Goal: Information Seeking & Learning: Find specific page/section

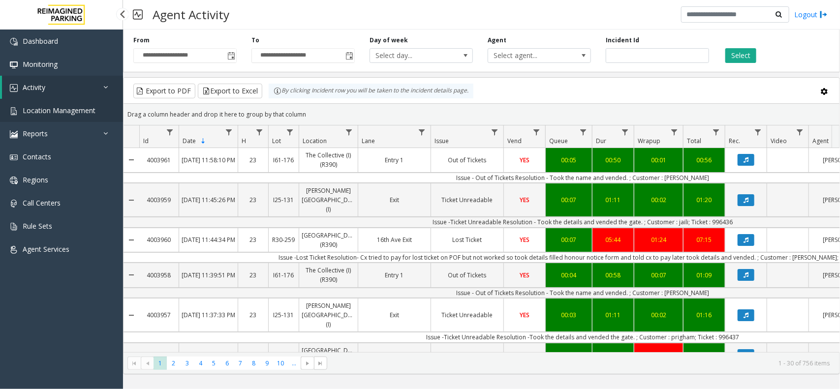
click at [65, 109] on span "Location Management" at bounding box center [59, 110] width 73 height 9
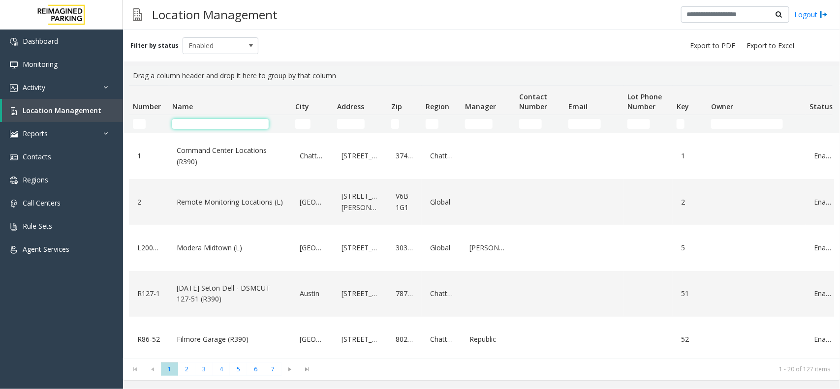
click at [198, 126] on input "Name Filter" at bounding box center [220, 124] width 96 height 10
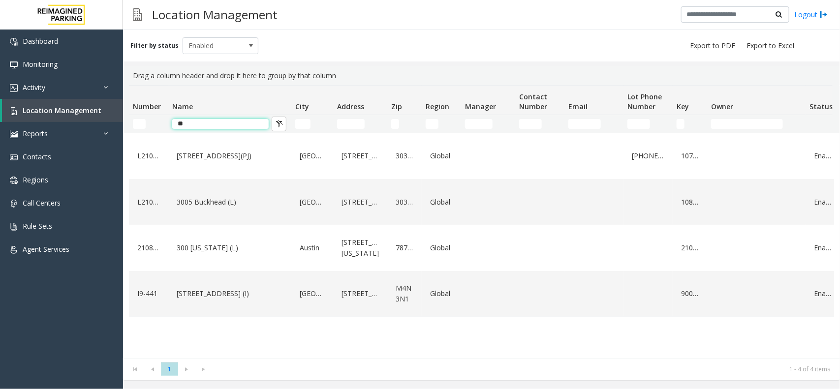
click at [227, 126] on input "**" at bounding box center [220, 124] width 96 height 10
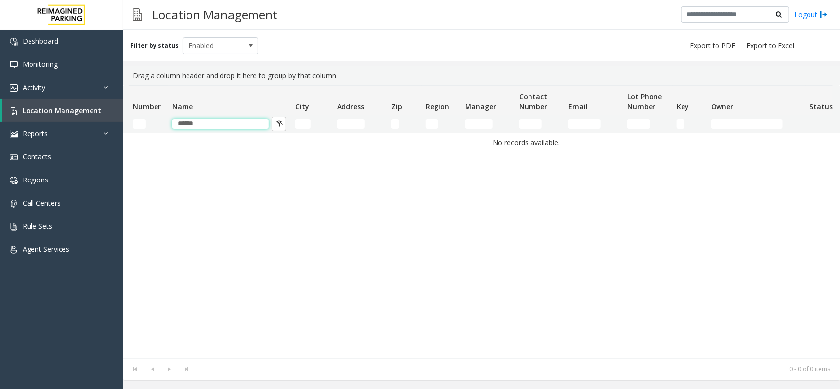
drag, startPoint x: 200, startPoint y: 123, endPoint x: 168, endPoint y: 123, distance: 32.0
click at [168, 123] on td "******" at bounding box center [229, 124] width 123 height 18
type input "******"
click at [149, 123] on kendo-grid-filter-cell-operators "Number Filter" at bounding box center [156, 124] width 17 height 17
click at [144, 122] on input "Number Filter" at bounding box center [139, 124] width 13 height 10
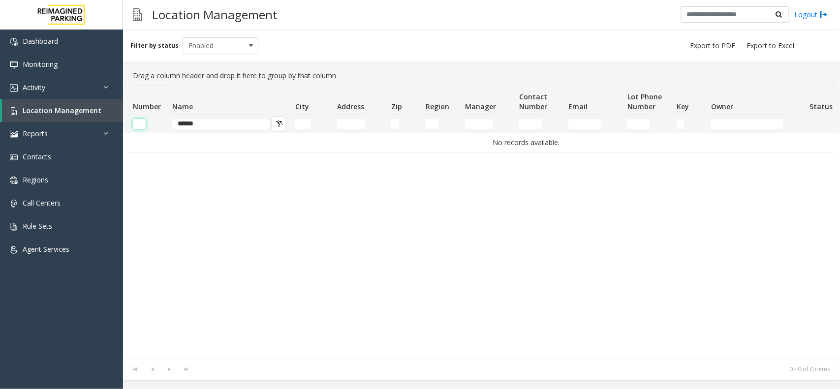
paste input "******"
type input "******"
drag, startPoint x: 205, startPoint y: 122, endPoint x: 162, endPoint y: 128, distance: 42.8
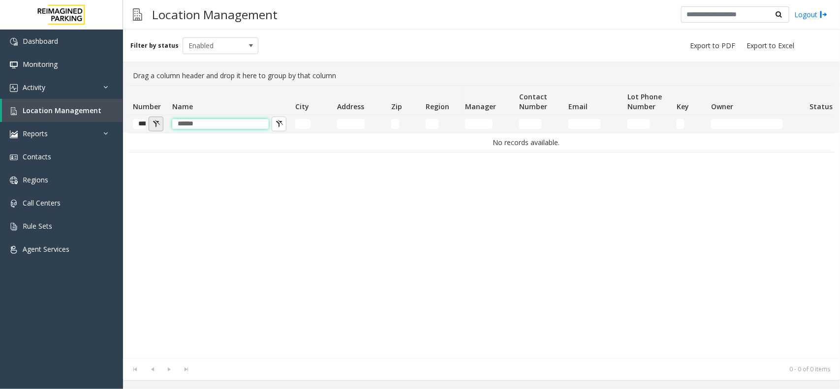
click at [162, 128] on tr "****** ******" at bounding box center [526, 124] width 795 height 18
drag, startPoint x: 137, startPoint y: 120, endPoint x: 171, endPoint y: 123, distance: 34.6
click at [171, 123] on tr "******" at bounding box center [526, 124] width 795 height 18
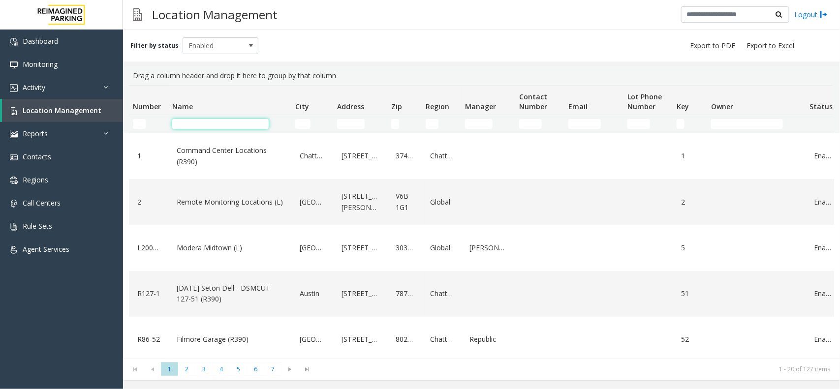
click at [194, 124] on input "Name Filter" at bounding box center [220, 124] width 96 height 10
click at [249, 129] on td "Name Filter" at bounding box center [229, 124] width 123 height 18
click at [248, 128] on input "Name Filter" at bounding box center [220, 124] width 96 height 10
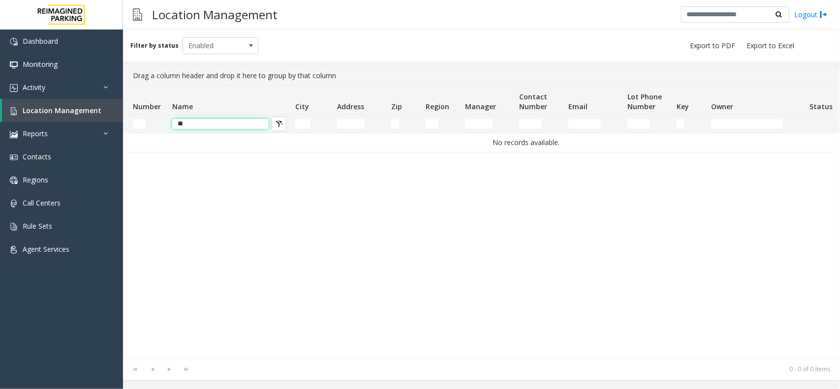
type input "*"
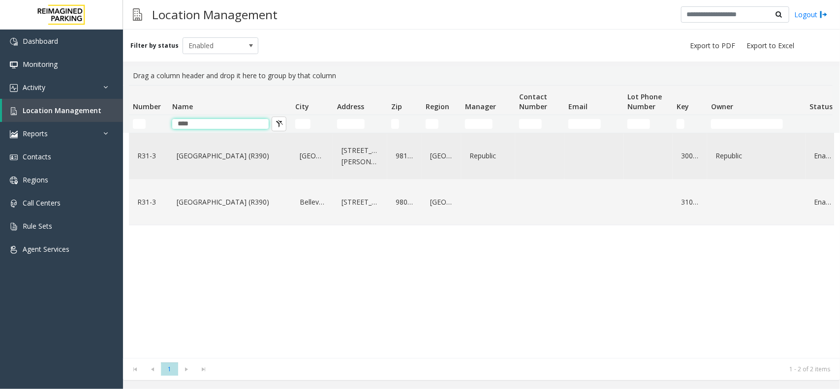
type input "****"
click at [266, 170] on div "Bell Street Garage (R390)" at bounding box center [229, 156] width 111 height 38
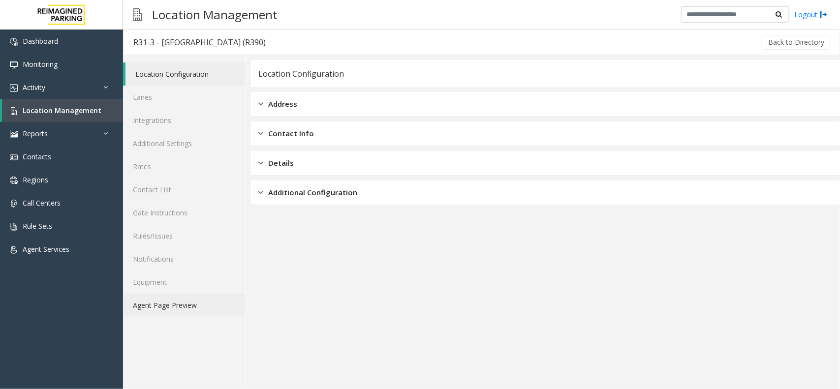
click at [198, 308] on link "Agent Page Preview" at bounding box center [184, 305] width 123 height 23
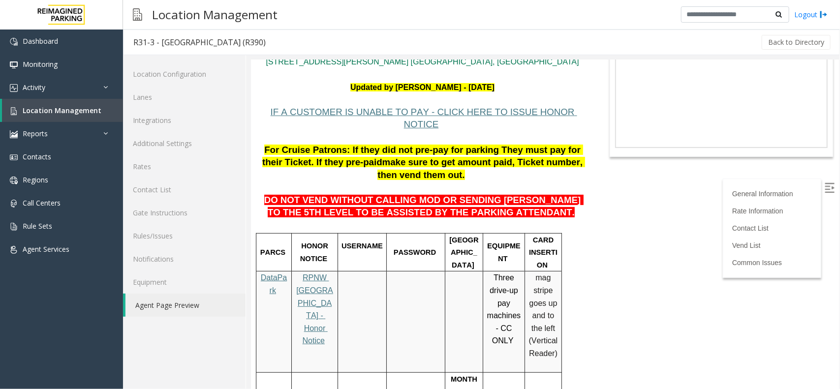
scroll to position [123, 0]
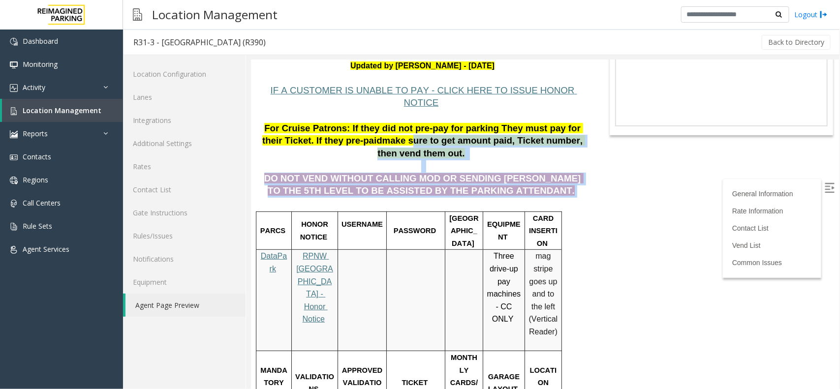
drag, startPoint x: 507, startPoint y: 167, endPoint x: 344, endPoint y: 127, distance: 168.2
click at [324, 159] on p "DO NOT VEND WITHOUT CALLING MOD OR SENDING PARKER TO THE 5TH LEVEL TO BE ASSIST…" at bounding box center [422, 178] width 328 height 38
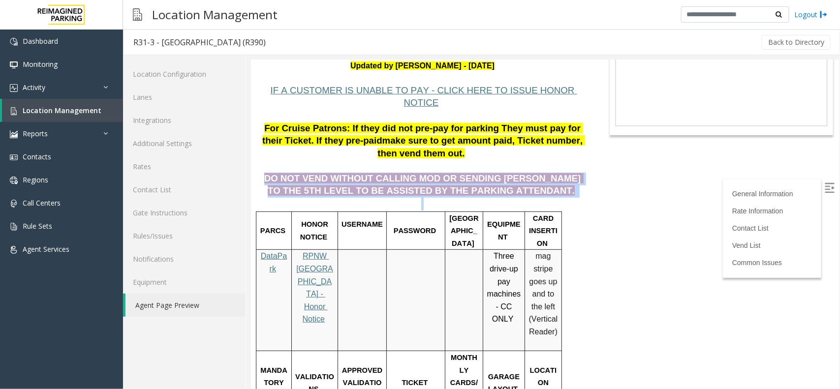
drag, startPoint x: 259, startPoint y: 155, endPoint x: 472, endPoint y: 183, distance: 214.8
click at [491, 197] on p at bounding box center [422, 203] width 328 height 13
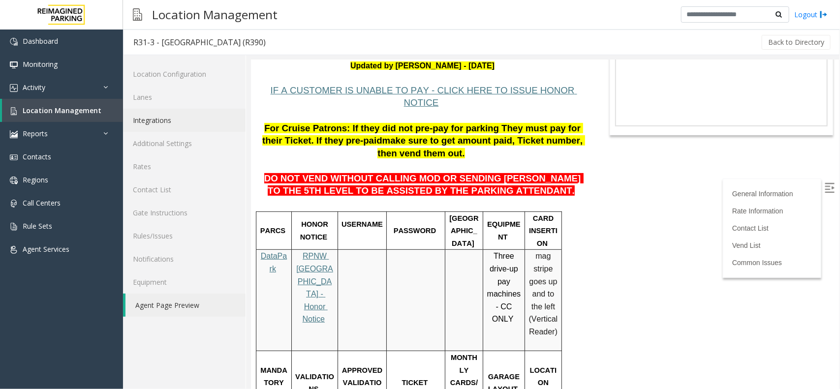
click at [205, 109] on link "Integrations" at bounding box center [184, 120] width 123 height 23
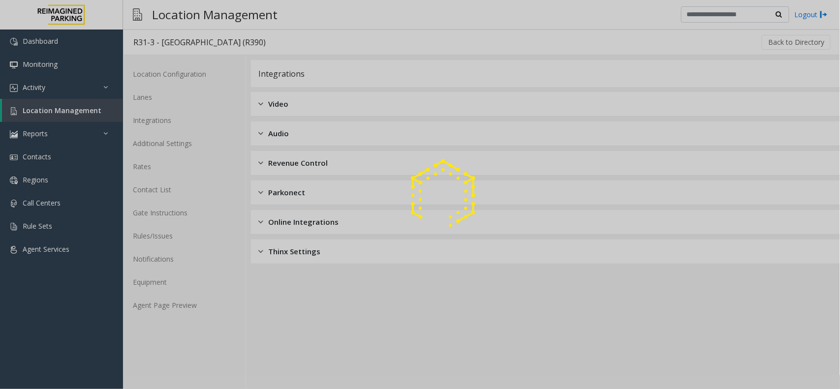
click at [161, 100] on div at bounding box center [420, 194] width 840 height 389
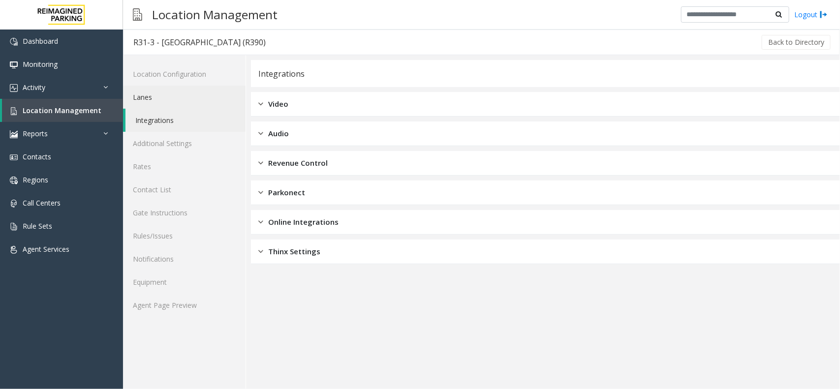
click at [162, 100] on link "Lanes" at bounding box center [184, 97] width 123 height 23
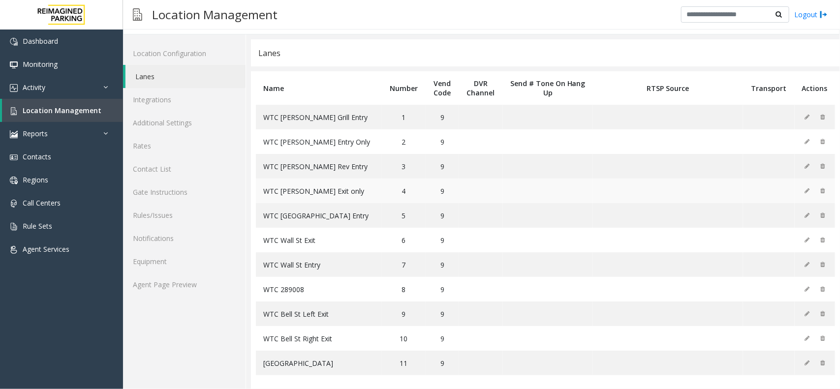
scroll to position [30, 0]
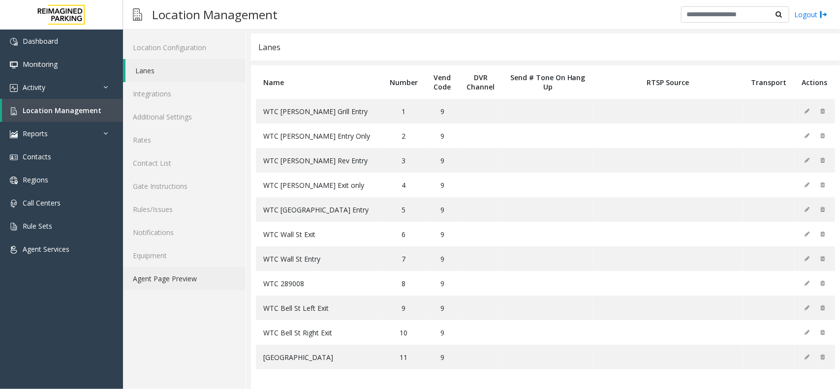
click at [201, 276] on link "Agent Page Preview" at bounding box center [184, 278] width 123 height 23
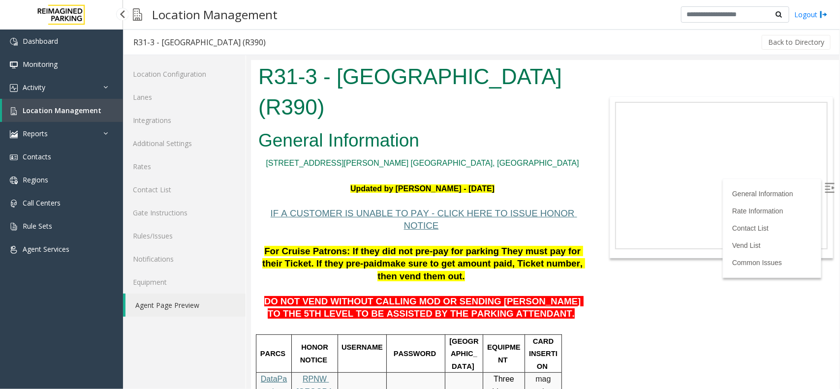
click at [100, 114] on link "Location Management" at bounding box center [62, 110] width 121 height 23
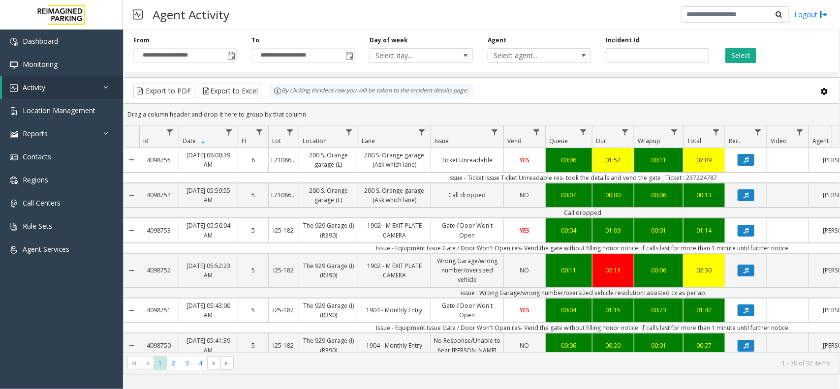
scroll to position [0, 115]
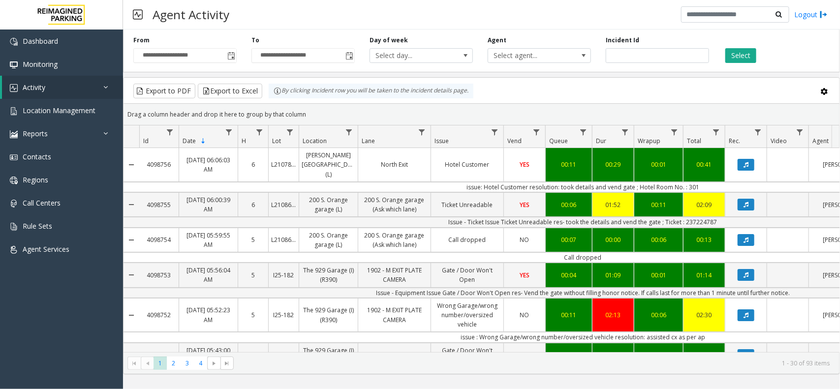
scroll to position [0, 115]
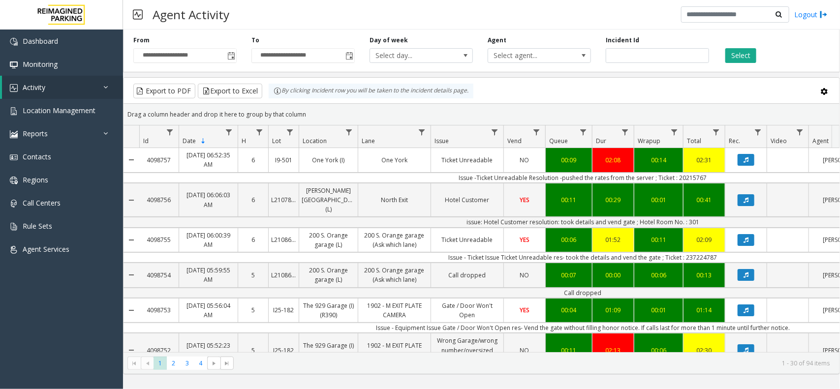
scroll to position [0, 115]
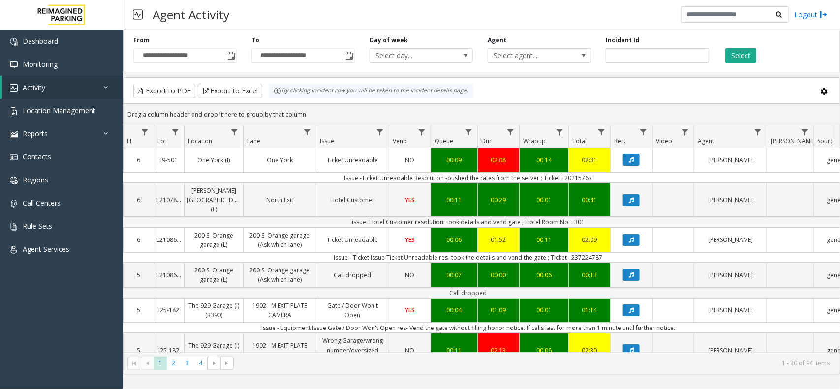
drag, startPoint x: 814, startPoint y: 20, endPoint x: 584, endPoint y: 28, distance: 230.9
click at [584, 28] on div "Agent Activity Logout" at bounding box center [481, 15] width 717 height 30
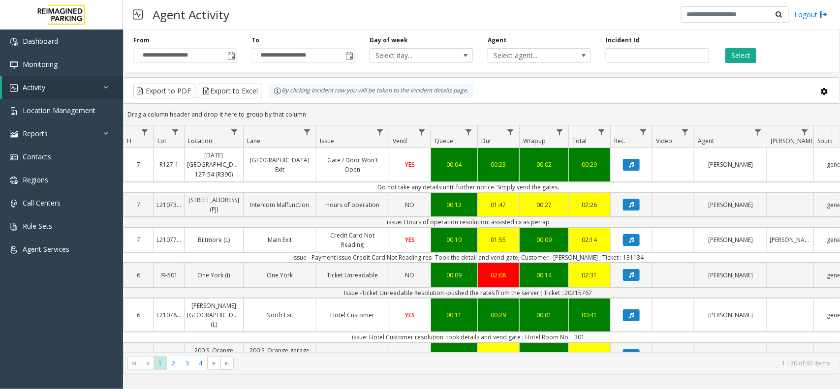
click at [527, 107] on div "Drag a column header and drop it here to group by that column" at bounding box center [482, 114] width 716 height 17
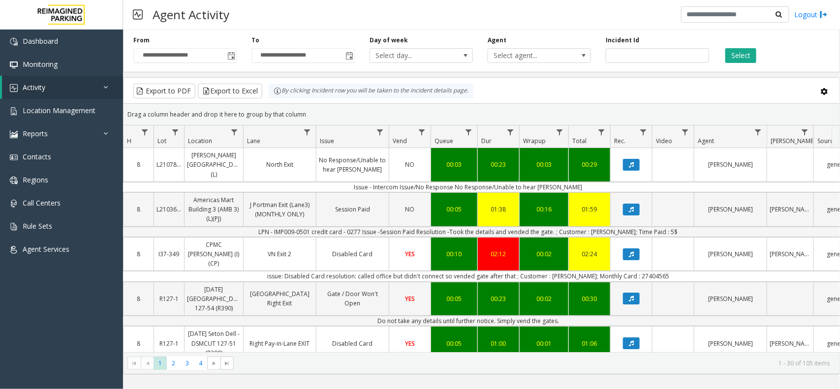
click at [532, 107] on div "Drag a column header and drop it here to group by that column" at bounding box center [482, 114] width 716 height 17
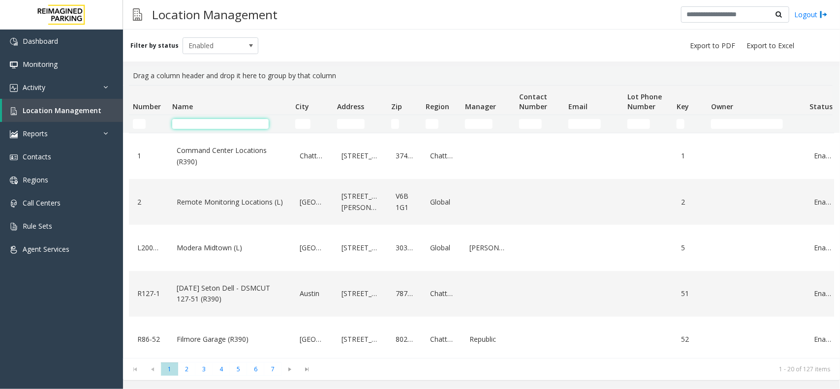
click at [234, 124] on input "Name Filter" at bounding box center [220, 124] width 96 height 10
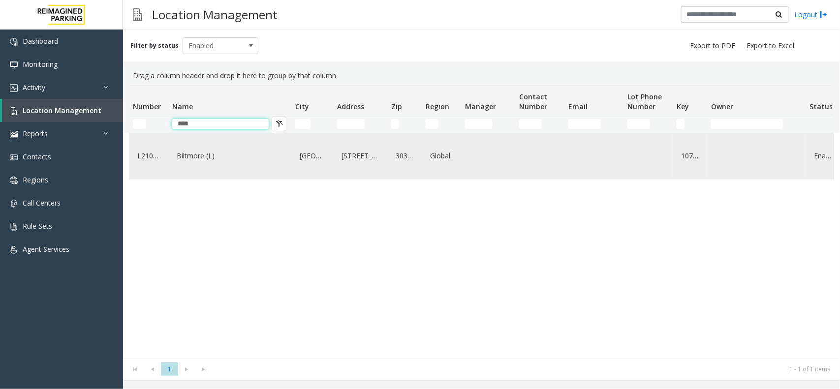
type input "****"
click at [227, 154] on link "Biltmore (L)" at bounding box center [229, 156] width 111 height 16
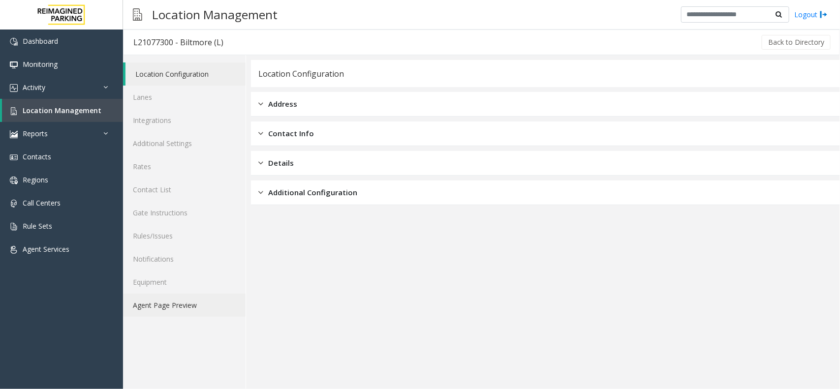
click at [187, 301] on link "Agent Page Preview" at bounding box center [184, 305] width 123 height 23
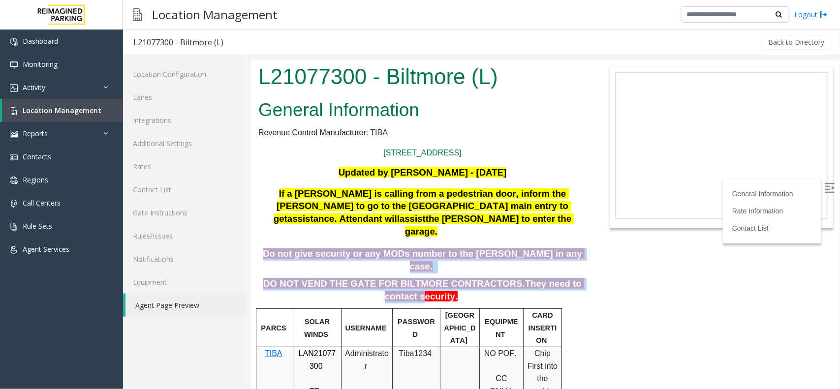
drag, startPoint x: 286, startPoint y: 222, endPoint x: 576, endPoint y: 253, distance: 291.9
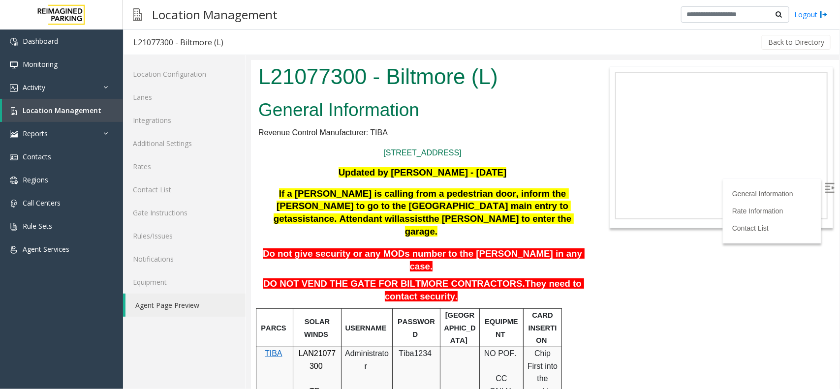
click at [598, 255] on body "L21077300 - Biltmore (L) General Information Revenue Control Manufacturer: TIBA…" at bounding box center [544, 224] width 588 height 329
click at [609, 250] on body "L21077300 - Biltmore (L) General Information Revenue Control Manufacturer: TIBA…" at bounding box center [544, 224] width 588 height 329
click at [97, 107] on link "Location Management" at bounding box center [62, 110] width 121 height 23
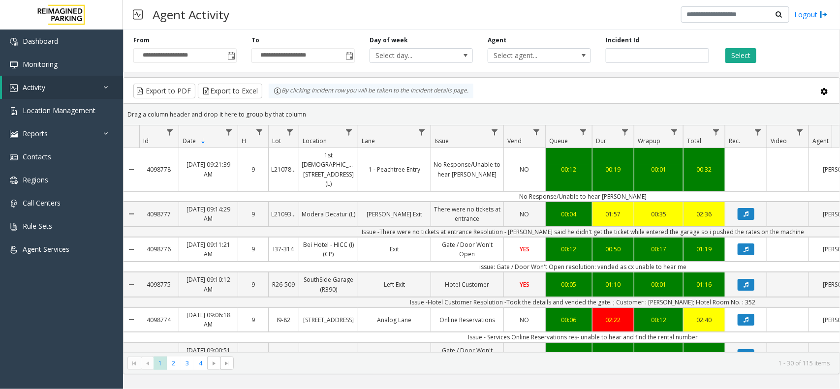
scroll to position [0, 115]
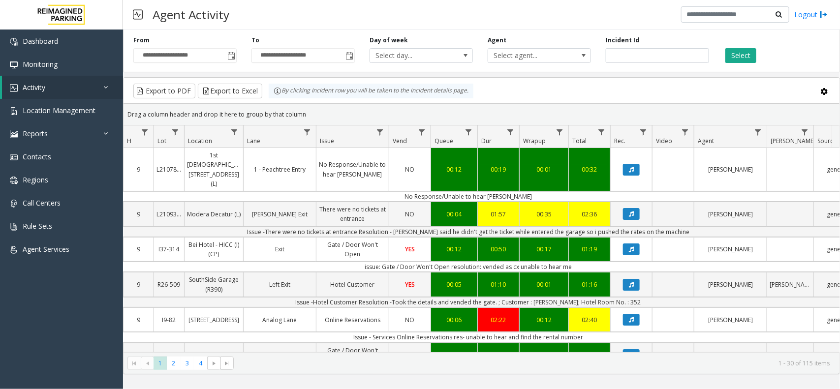
click at [313, 109] on div "Drag a column header and drop it here to group by that column" at bounding box center [482, 114] width 716 height 17
drag, startPoint x: 314, startPoint y: 113, endPoint x: 269, endPoint y: 98, distance: 47.1
click at [269, 98] on kendo-grid "Export to PDF Export to Excel By clicking Incident row you will be taken to the…" at bounding box center [481, 225] width 717 height 297
click at [328, 109] on div "Drag a column header and drop it here to group by that column" at bounding box center [482, 114] width 716 height 17
drag, startPoint x: 318, startPoint y: 121, endPoint x: 251, endPoint y: 92, distance: 72.7
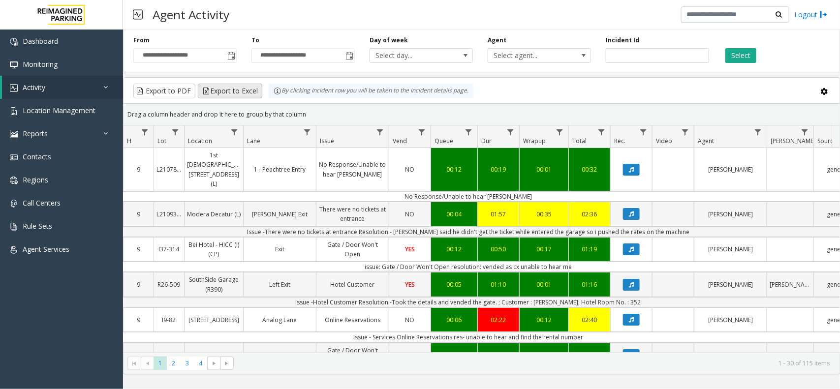
click at [251, 92] on kendo-grid "Export to PDF Export to Excel By clicking Incident row you will be taken to the…" at bounding box center [481, 225] width 717 height 297
click at [332, 109] on div "Drag a column header and drop it here to group by that column" at bounding box center [482, 114] width 716 height 17
click at [471, 106] on div "Drag a column header and drop it here to group by that column" at bounding box center [482, 114] width 716 height 17
drag, startPoint x: 343, startPoint y: 121, endPoint x: 286, endPoint y: 104, distance: 60.1
click at [286, 104] on kendo-grid-group-panel "Drag a column header and drop it here to group by that column" at bounding box center [482, 115] width 716 height 22
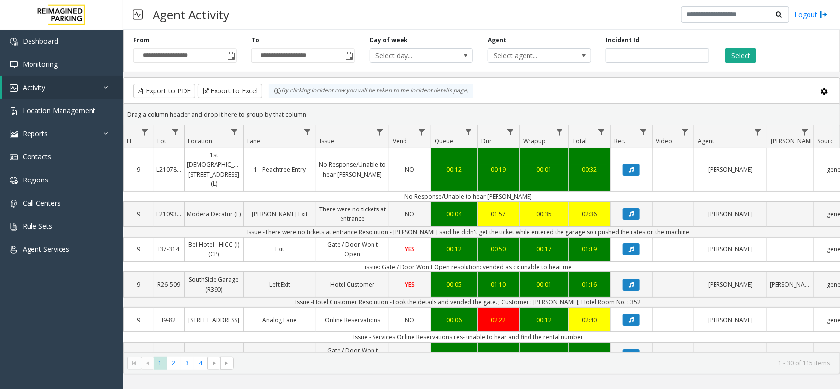
click at [310, 104] on kendo-grid-group-panel "Drag a column header and drop it here to group by that column" at bounding box center [482, 115] width 716 height 22
drag, startPoint x: 314, startPoint y: 119, endPoint x: 272, endPoint y: 98, distance: 47.1
click at [272, 98] on kendo-grid "Export to PDF Export to Excel By clicking Incident row you will be taken to the…" at bounding box center [481, 225] width 717 height 297
click at [330, 122] on div "Drag a column header and drop it here to group by that column" at bounding box center [482, 114] width 716 height 17
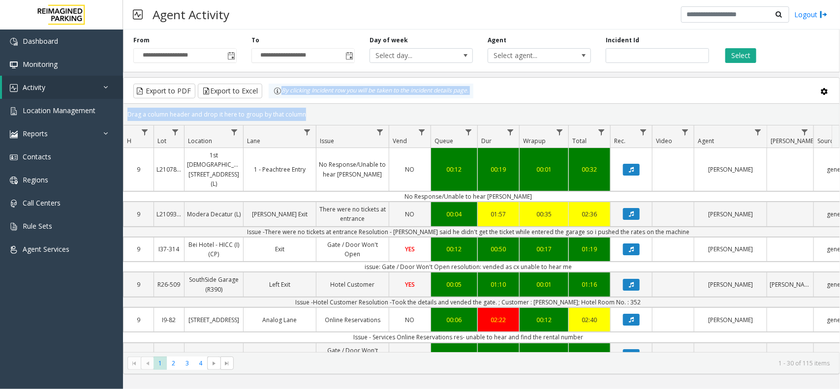
drag, startPoint x: 330, startPoint y: 122, endPoint x: 279, endPoint y: 92, distance: 59.3
click at [279, 92] on kendo-grid "Export to PDF Export to Excel By clicking Incident row you will be taken to the…" at bounding box center [481, 225] width 717 height 297
click at [351, 112] on div "Drag a column header and drop it here to group by that column" at bounding box center [482, 114] width 716 height 17
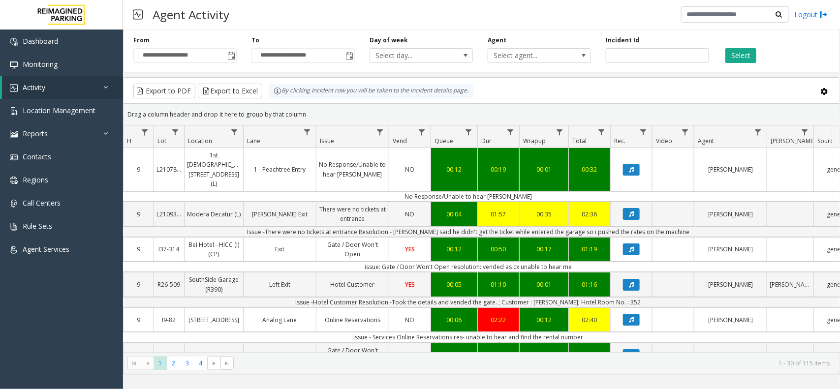
drag, startPoint x: 338, startPoint y: 113, endPoint x: 261, endPoint y: 100, distance: 77.9
click at [261, 100] on kendo-grid "Export to PDF Export to Excel By clicking Incident row you will be taken to the…" at bounding box center [481, 225] width 717 height 297
click at [333, 114] on div "Drag a column header and drop it here to group by that column" at bounding box center [482, 114] width 716 height 17
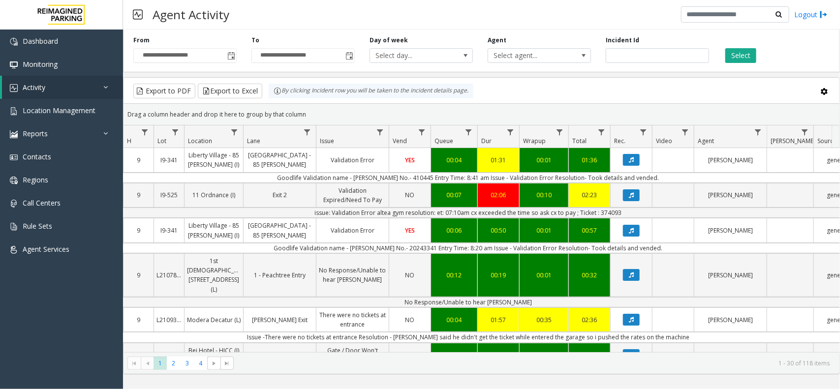
drag, startPoint x: 673, startPoint y: 180, endPoint x: 264, endPoint y: 181, distance: 408.9
click at [264, 181] on td "Goodlife Validation name - stephen Ticket No.- 410445 Entry Time: 8:41 am Issue…" at bounding box center [468, 178] width 887 height 10
click at [258, 180] on td "Goodlife Validation name - stephen Ticket No.- 410445 Entry Time: 8:41 am Issue…" at bounding box center [468, 178] width 887 height 10
drag, startPoint x: 264, startPoint y: 179, endPoint x: 668, endPoint y: 175, distance: 404.5
click at [668, 175] on td "Goodlife Validation name - stephen Ticket No.- 410445 Entry Time: 8:41 am Issue…" at bounding box center [468, 178] width 887 height 10
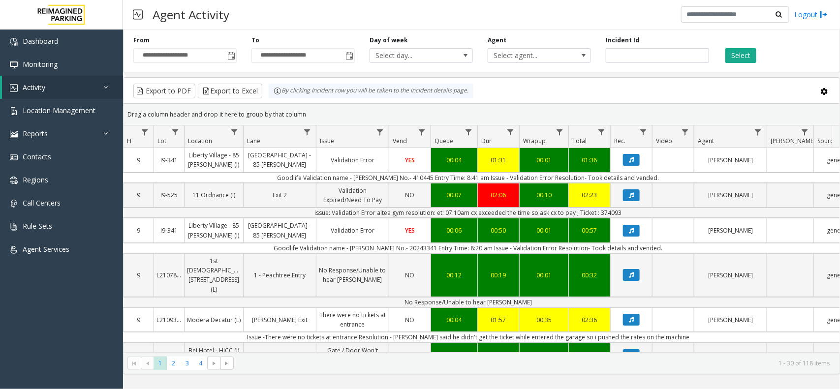
click at [668, 178] on td "Goodlife Validation name - stephen Ticket No.- 410445 Entry Time: 8:41 am Issue…" at bounding box center [468, 178] width 887 height 10
drag, startPoint x: 667, startPoint y: 177, endPoint x: 261, endPoint y: 181, distance: 406.5
click at [261, 181] on td "Goodlife Validation name - stephen Ticket No.- 410445 Entry Time: 8:41 am Issue…" at bounding box center [468, 178] width 887 height 10
drag, startPoint x: 261, startPoint y: 181, endPoint x: 655, endPoint y: 173, distance: 394.7
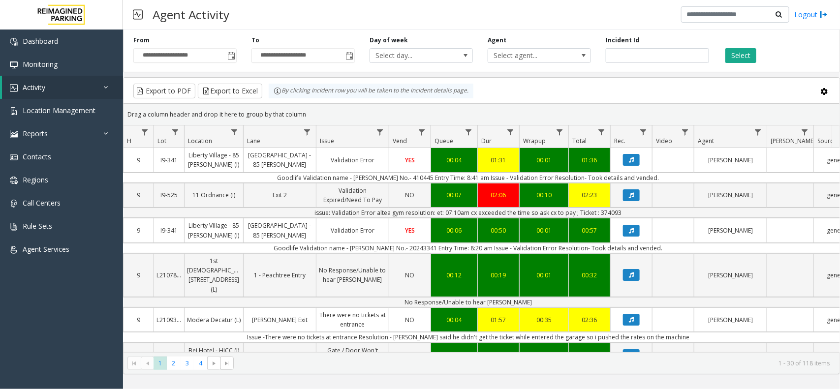
click at [655, 173] on td "Goodlife Validation name - stephen Ticket No.- 410445 Entry Time: 8:41 am Issue…" at bounding box center [468, 178] width 887 height 10
click at [668, 174] on td "Goodlife Validation name - stephen Ticket No.- 410445 Entry Time: 8:41 am Issue…" at bounding box center [468, 178] width 887 height 10
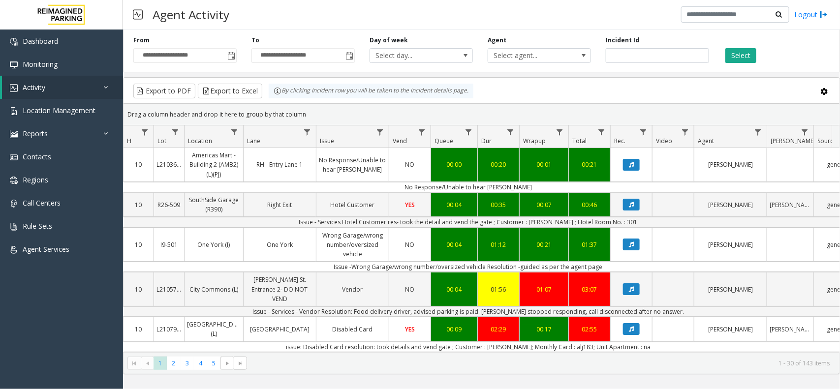
click at [807, 385] on div "**********" at bounding box center [481, 210] width 717 height 360
click at [598, 109] on div "Drag a column header and drop it here to group by that column" at bounding box center [482, 114] width 716 height 17
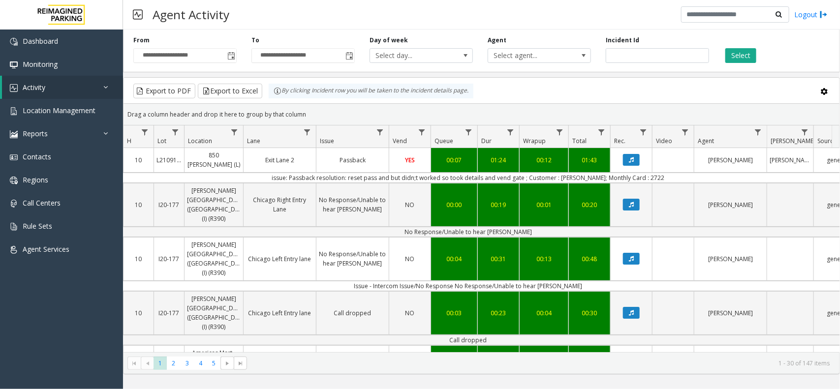
click at [320, 111] on div "Drag a column header and drop it here to group by that column" at bounding box center [482, 114] width 716 height 17
click at [626, 62] on input "number" at bounding box center [657, 55] width 103 height 15
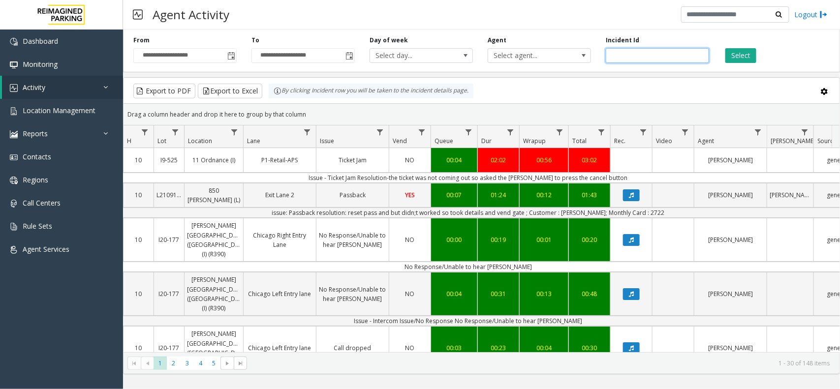
paste input "*******"
type input "*******"
click at [730, 62] on button "Select" at bounding box center [740, 55] width 31 height 15
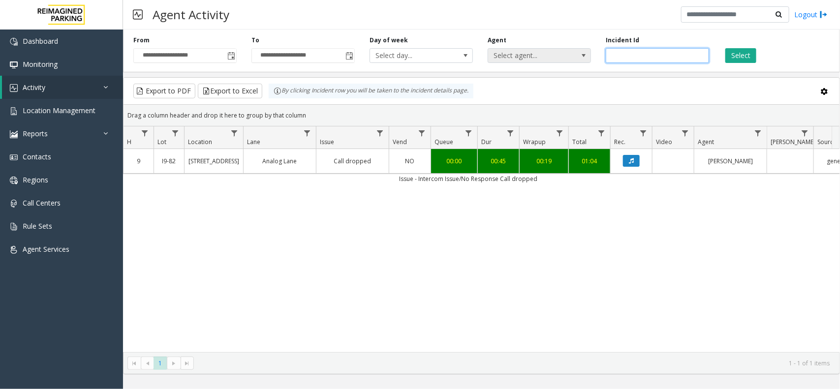
drag, startPoint x: 642, startPoint y: 55, endPoint x: 525, endPoint y: 58, distance: 117.6
click at [529, 58] on div "**********" at bounding box center [481, 49] width 717 height 47
click at [749, 53] on button "Select" at bounding box center [740, 55] width 31 height 15
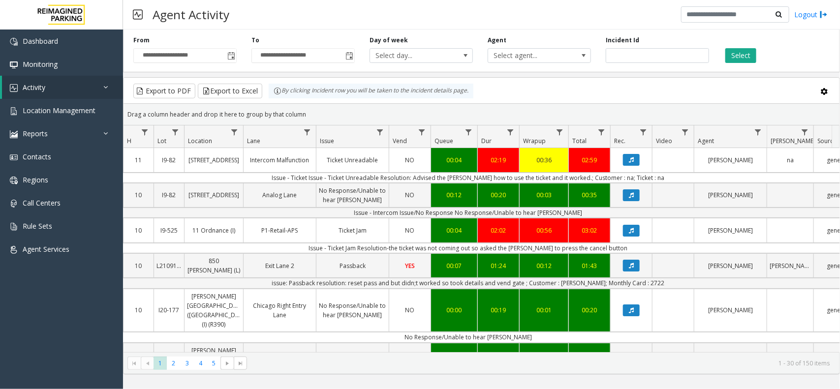
click at [507, 106] on div "Drag a column header and drop it here to group by that column" at bounding box center [482, 114] width 716 height 17
drag, startPoint x: 328, startPoint y: 112, endPoint x: 268, endPoint y: 93, distance: 62.7
click at [268, 93] on kendo-grid "Export to PDF Export to Excel By clicking Incident row you will be taken to the…" at bounding box center [481, 225] width 717 height 297
click at [328, 126] on th "Issue" at bounding box center [352, 136] width 73 height 23
click at [325, 119] on div "Drag a column header and drop it here to group by that column" at bounding box center [482, 114] width 716 height 17
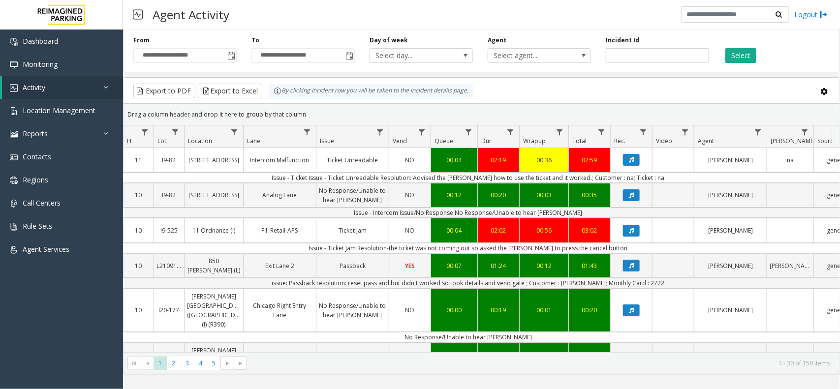
click at [318, 117] on div "Drag a column header and drop it here to group by that column" at bounding box center [482, 114] width 716 height 17
drag, startPoint x: 318, startPoint y: 116, endPoint x: 262, endPoint y: 98, distance: 58.7
click at [262, 98] on kendo-grid "Export to PDF Export to Excel By clicking Incident row you will be taken to the…" at bounding box center [481, 225] width 717 height 297
click at [325, 102] on kendo-grid-toolbar "Export to PDF Export to Excel By clicking Incident row you will be taken to the…" at bounding box center [482, 91] width 716 height 26
drag, startPoint x: 324, startPoint y: 118, endPoint x: 276, endPoint y: 97, distance: 52.2
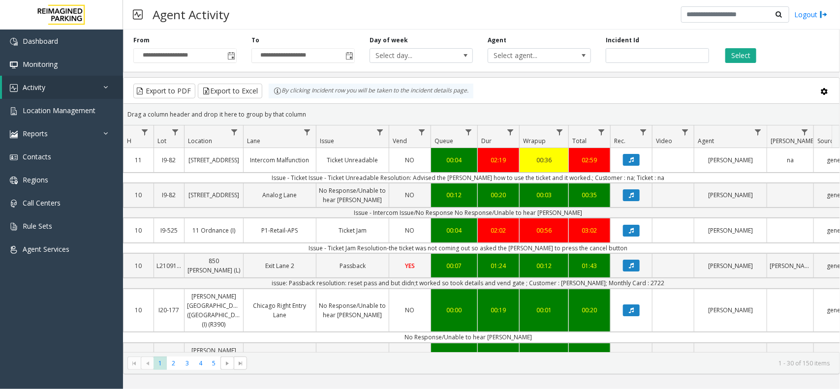
click at [276, 97] on kendo-grid "Export to PDF Export to Excel By clicking Incident row you will be taken to the…" at bounding box center [481, 225] width 717 height 297
click at [318, 113] on div "Drag a column header and drop it here to group by that column" at bounding box center [482, 114] width 716 height 17
click at [311, 107] on div "Drag a column header and drop it here to group by that column" at bounding box center [482, 114] width 716 height 17
drag, startPoint x: 310, startPoint y: 116, endPoint x: 268, endPoint y: 95, distance: 46.7
click at [268, 95] on kendo-grid "Export to PDF Export to Excel By clicking Incident row you will be taken to the…" at bounding box center [481, 225] width 717 height 297
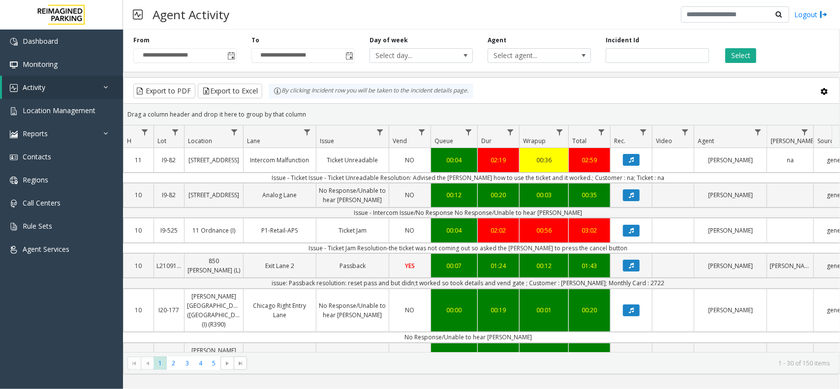
click at [311, 107] on div "Drag a column header and drop it here to group by that column" at bounding box center [482, 114] width 716 height 17
click at [309, 112] on div "Drag a column header and drop it here to group by that column" at bounding box center [482, 114] width 716 height 17
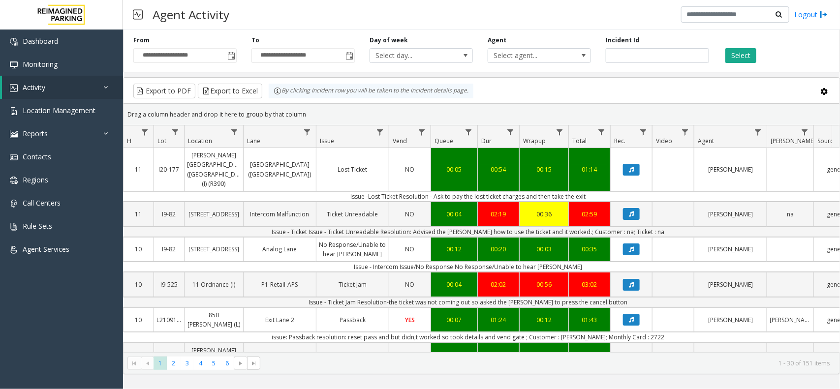
click at [510, 97] on div "Export to PDF Export to Excel By clicking Incident row you will be taken to the…" at bounding box center [481, 91] width 699 height 15
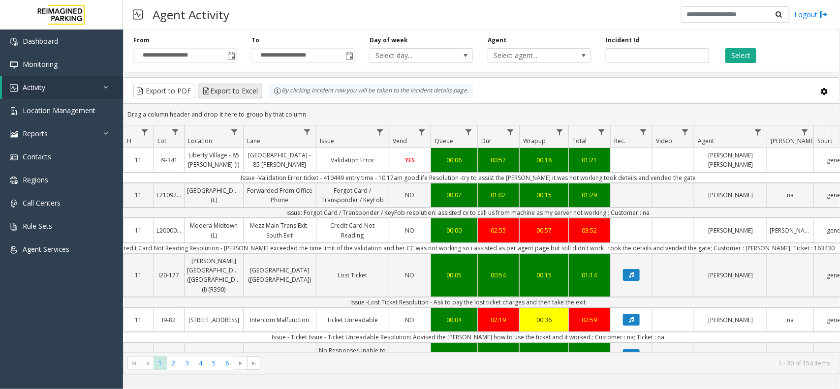
drag, startPoint x: 313, startPoint y: 112, endPoint x: 242, endPoint y: 89, distance: 75.5
click at [242, 89] on kendo-grid "Export to PDF Export to Excel By clicking Incident row you will be taken to the…" at bounding box center [481, 225] width 717 height 297
click at [358, 119] on div "Drag a column header and drop it here to group by that column" at bounding box center [482, 114] width 716 height 17
drag, startPoint x: 334, startPoint y: 115, endPoint x: 275, endPoint y: 97, distance: 61.6
click at [275, 97] on kendo-grid "Export to PDF Export to Excel By clicking Incident row you will be taken to the…" at bounding box center [481, 225] width 717 height 297
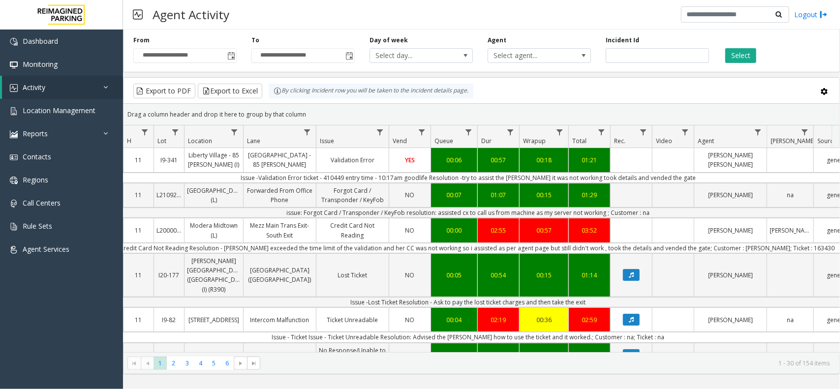
click at [322, 114] on div "Drag a column header and drop it here to group by that column" at bounding box center [482, 114] width 716 height 17
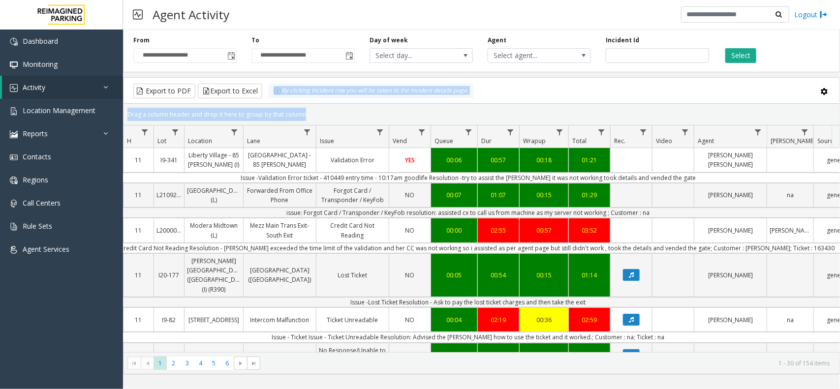
drag, startPoint x: 323, startPoint y: 114, endPoint x: 266, endPoint y: 90, distance: 61.8
click at [266, 90] on kendo-grid "Export to PDF Export to Excel By clicking Incident row you will be taken to the…" at bounding box center [481, 225] width 717 height 297
click at [325, 114] on div "Drag a column header and drop it here to group by that column" at bounding box center [482, 114] width 716 height 17
drag, startPoint x: 325, startPoint y: 114, endPoint x: 271, endPoint y: 97, distance: 56.5
click at [271, 97] on kendo-grid "Export to PDF Export to Excel By clicking Incident row you will be taken to the…" at bounding box center [481, 225] width 717 height 297
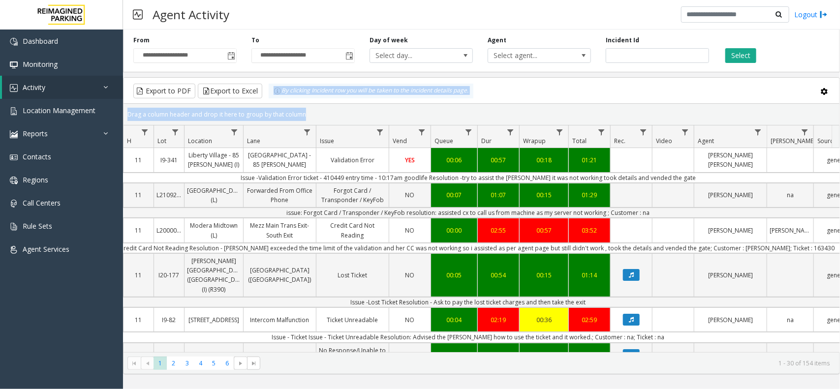
click at [324, 114] on div "Drag a column header and drop it here to group by that column" at bounding box center [482, 114] width 716 height 17
drag, startPoint x: 325, startPoint y: 115, endPoint x: 265, endPoint y: 93, distance: 64.0
click at [265, 93] on kendo-grid "Export to PDF Export to Excel By clicking Incident row you will be taken to the…" at bounding box center [481, 225] width 717 height 297
click at [315, 107] on div "Drag a column header and drop it here to group by that column" at bounding box center [482, 114] width 716 height 17
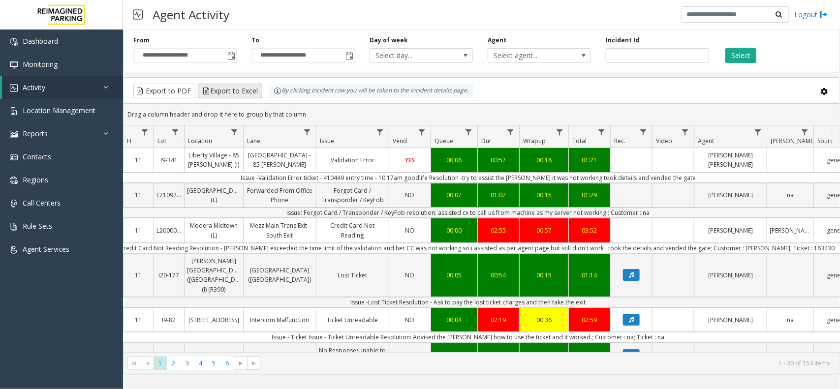
drag, startPoint x: 315, startPoint y: 119, endPoint x: 257, endPoint y: 89, distance: 65.4
click at [257, 89] on kendo-grid "Export to PDF Export to Excel By clicking Incident row you will be taken to the…" at bounding box center [481, 225] width 717 height 297
click at [315, 107] on div "Drag a column header and drop it here to group by that column" at bounding box center [482, 114] width 716 height 17
drag, startPoint x: 311, startPoint y: 120, endPoint x: 259, endPoint y: 97, distance: 56.0
click at [259, 97] on kendo-grid "Export to PDF Export to Excel By clicking Incident row you will be taken to the…" at bounding box center [481, 225] width 717 height 297
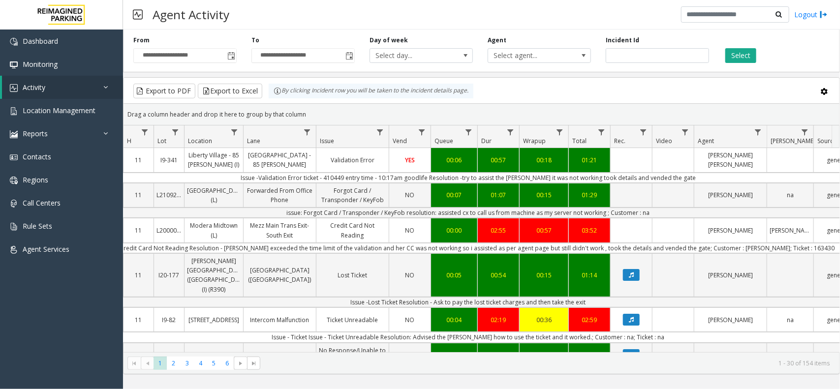
click at [315, 113] on div "Drag a column header and drop it here to group by that column" at bounding box center [482, 114] width 716 height 17
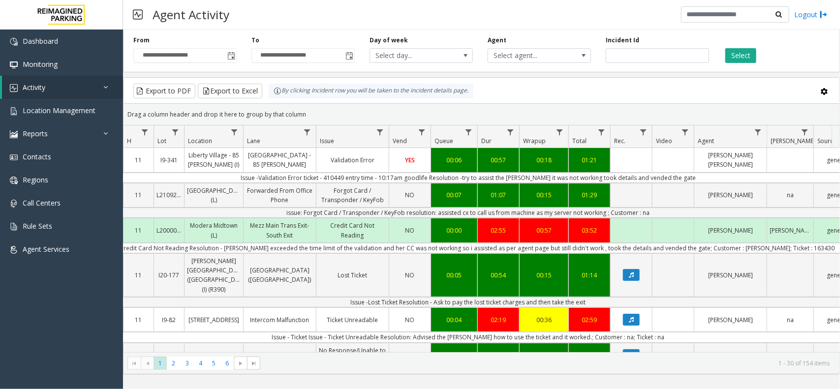
drag, startPoint x: 309, startPoint y: 113, endPoint x: 277, endPoint y: 101, distance: 34.1
click at [277, 101] on kendo-grid "Export to PDF Export to Excel By clicking Incident row you will be taken to the…" at bounding box center [481, 225] width 717 height 297
click at [311, 114] on div "Drag a column header and drop it here to group by that column" at bounding box center [482, 114] width 716 height 17
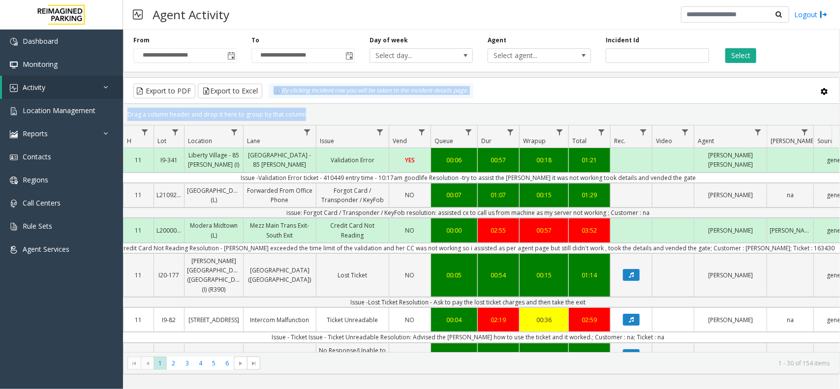
drag, startPoint x: 298, startPoint y: 106, endPoint x: 276, endPoint y: 100, distance: 22.6
click at [276, 100] on kendo-grid "Export to PDF Export to Excel By clicking Incident row you will be taken to the…" at bounding box center [481, 225] width 717 height 297
click at [315, 114] on div "Drag a column header and drop it here to group by that column" at bounding box center [482, 114] width 716 height 17
drag, startPoint x: 314, startPoint y: 114, endPoint x: 259, endPoint y: 97, distance: 57.1
click at [259, 97] on kendo-grid "Export to PDF Export to Excel By clicking Incident row you will be taken to the…" at bounding box center [481, 225] width 717 height 297
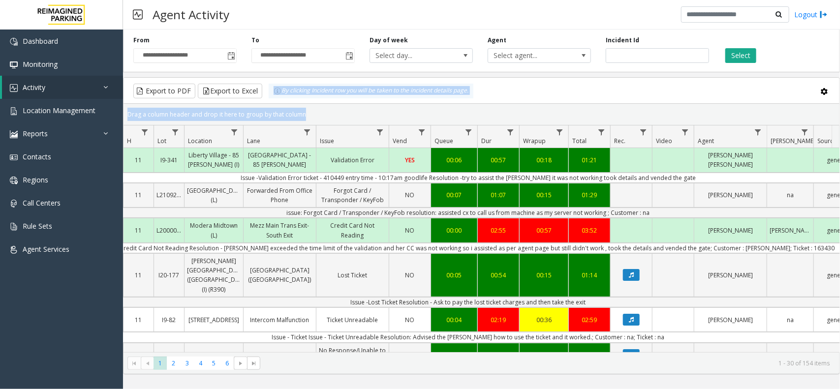
click at [306, 114] on div "Drag a column header and drop it here to group by that column" at bounding box center [482, 114] width 716 height 17
drag, startPoint x: 309, startPoint y: 115, endPoint x: 279, endPoint y: 102, distance: 32.6
click at [279, 102] on kendo-grid "Export to PDF Export to Excel By clicking Incident row you will be taken to the…" at bounding box center [481, 225] width 717 height 297
click at [311, 114] on div "Drag a column header and drop it here to group by that column" at bounding box center [482, 114] width 716 height 17
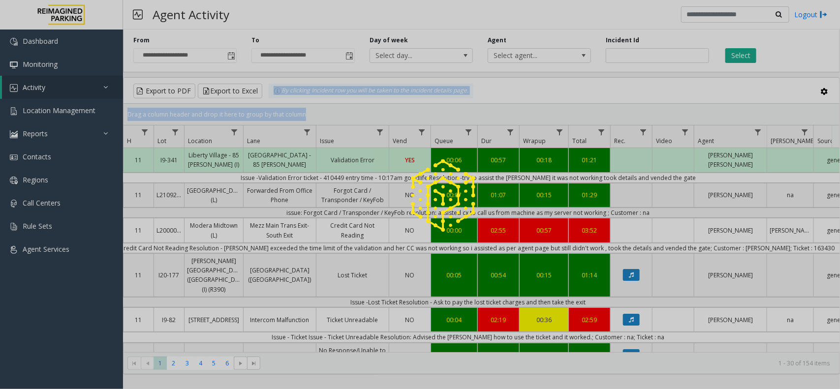
drag, startPoint x: 311, startPoint y: 114, endPoint x: 322, endPoint y: 118, distance: 11.5
click at [312, 116] on app-root "**********" at bounding box center [420, 194] width 840 height 389
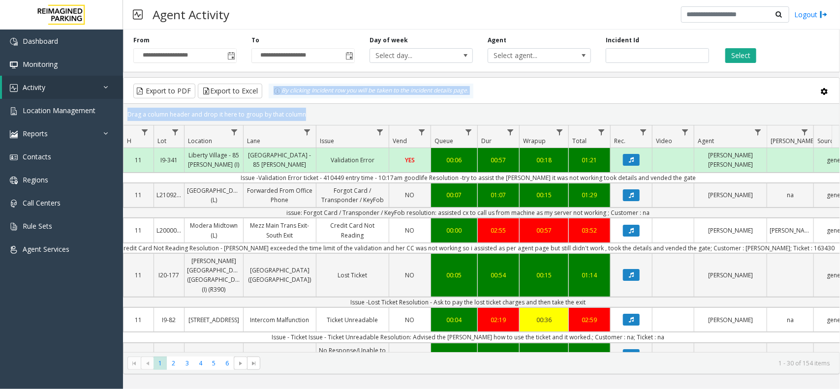
click at [333, 115] on div "Drag a column header and drop it here to group by that column" at bounding box center [482, 114] width 716 height 17
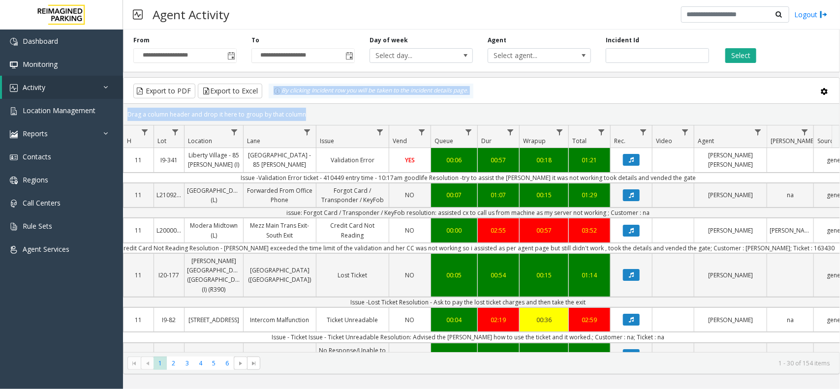
click at [377, 113] on div "Drag a column header and drop it here to group by that column" at bounding box center [482, 114] width 716 height 17
click at [556, 126] on link "Data table" at bounding box center [559, 131] width 13 height 13
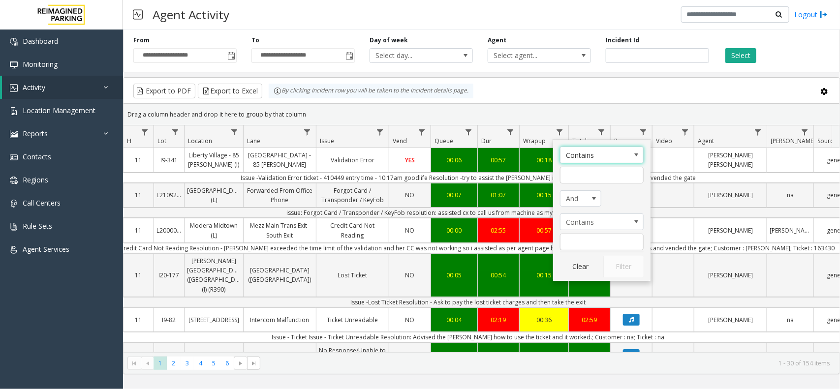
click at [591, 101] on kendo-grid-toolbar "Export to PDF Export to Excel By clicking Incident row you will be taken to the…" at bounding box center [482, 91] width 716 height 26
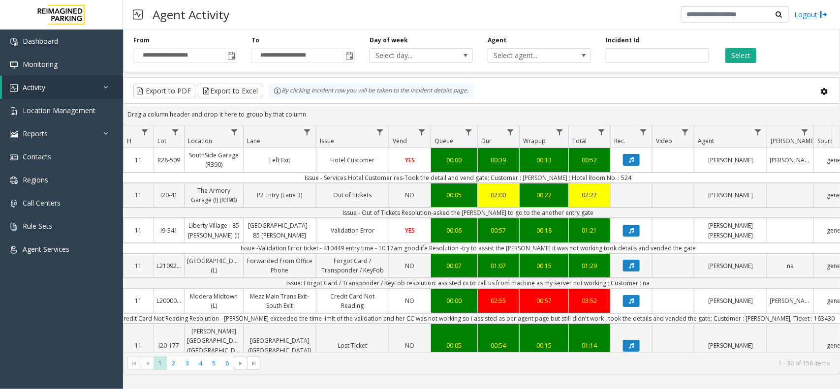
drag, startPoint x: 319, startPoint y: 117, endPoint x: 277, endPoint y: 101, distance: 44.7
click at [277, 101] on kendo-grid "Export to PDF Export to Excel By clicking Incident row you will be taken to the…" at bounding box center [481, 225] width 717 height 297
click at [306, 108] on div "Drag a column header and drop it here to group by that column" at bounding box center [482, 114] width 716 height 17
drag, startPoint x: 311, startPoint y: 122, endPoint x: 276, endPoint y: 101, distance: 41.3
click at [276, 101] on kendo-grid "Export to PDF Export to Excel By clicking Incident row you will be taken to the…" at bounding box center [481, 225] width 717 height 297
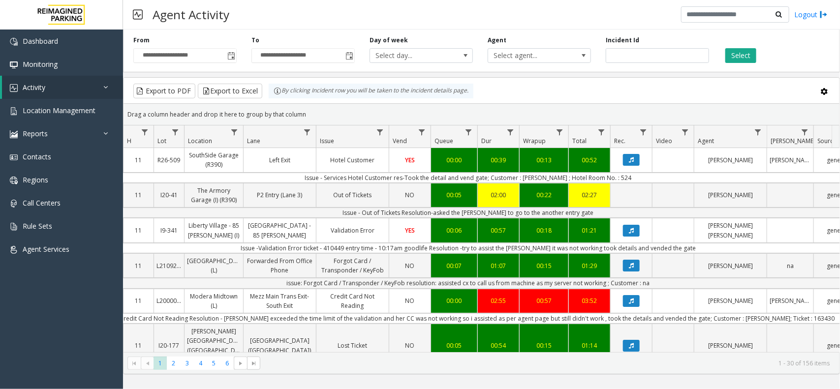
click at [321, 109] on div "Drag a column header and drop it here to group by that column" at bounding box center [482, 114] width 716 height 17
click at [321, 106] on div "Drag a column header and drop it here to group by that column" at bounding box center [482, 114] width 716 height 17
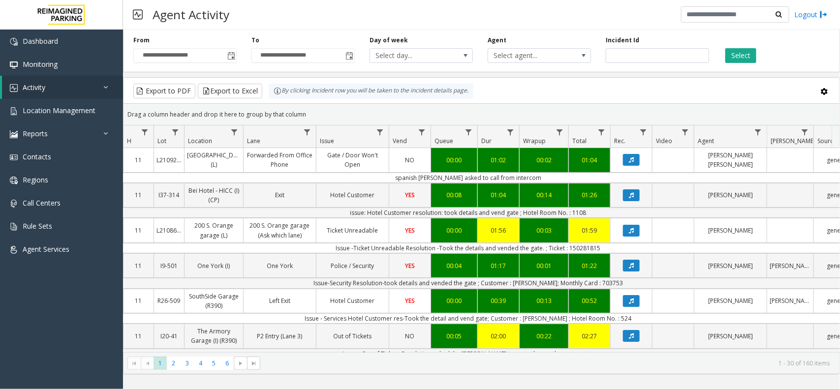
drag, startPoint x: 325, startPoint y: 111, endPoint x: 272, endPoint y: 96, distance: 54.7
click at [272, 96] on kendo-grid "Export to PDF Export to Excel By clicking Incident row you will be taken to the…" at bounding box center [481, 225] width 717 height 297
click at [316, 108] on div "Drag a column header and drop it here to group by that column" at bounding box center [482, 114] width 716 height 17
drag, startPoint x: 314, startPoint y: 116, endPoint x: 282, endPoint y: 107, distance: 33.1
click at [282, 107] on div "Drag a column header and drop it here to group by that column" at bounding box center [482, 114] width 716 height 17
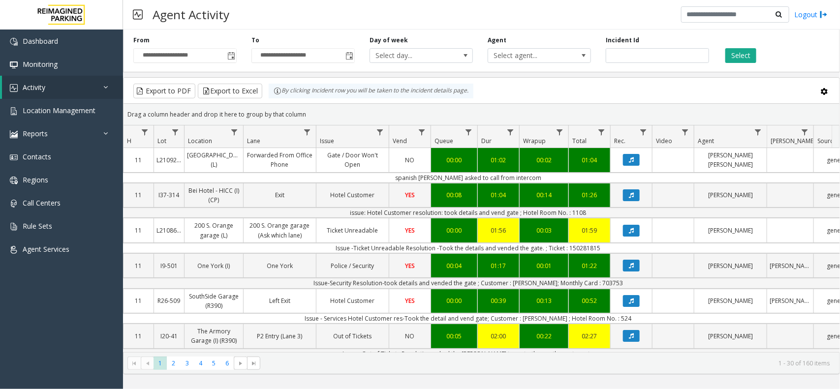
click at [302, 117] on div "Drag a column header and drop it here to group by that column" at bounding box center [482, 114] width 716 height 17
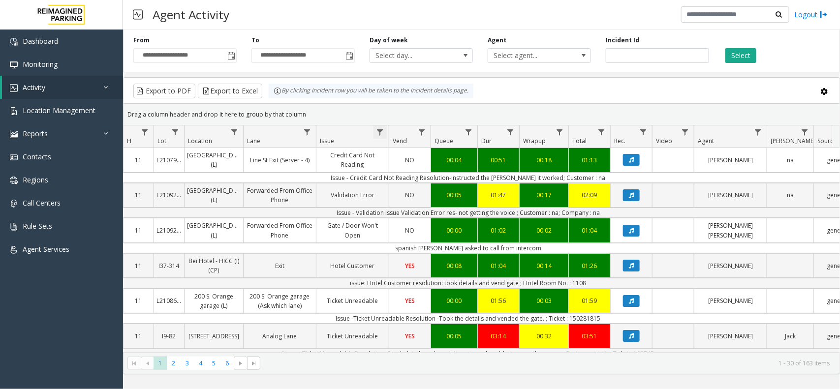
click at [381, 129] on span "Data table" at bounding box center [380, 132] width 8 height 8
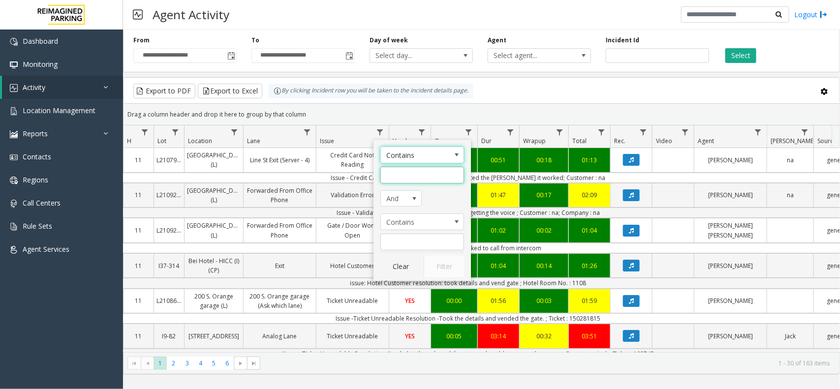
click at [412, 178] on input "Issue Filter" at bounding box center [422, 175] width 84 height 17
type input "**********"
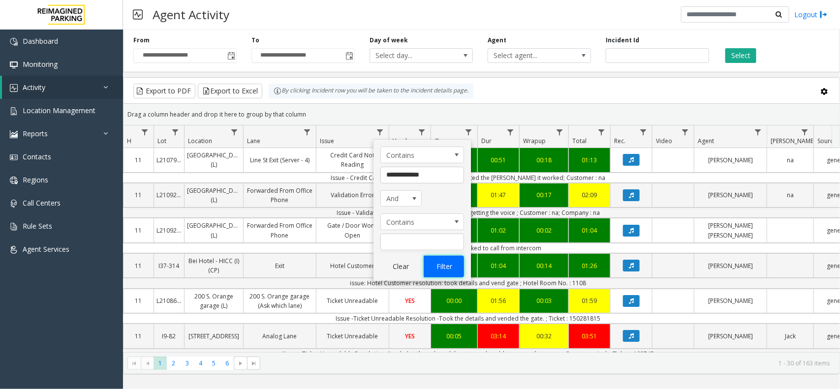
click at [438, 264] on button "Filter" at bounding box center [444, 267] width 40 height 22
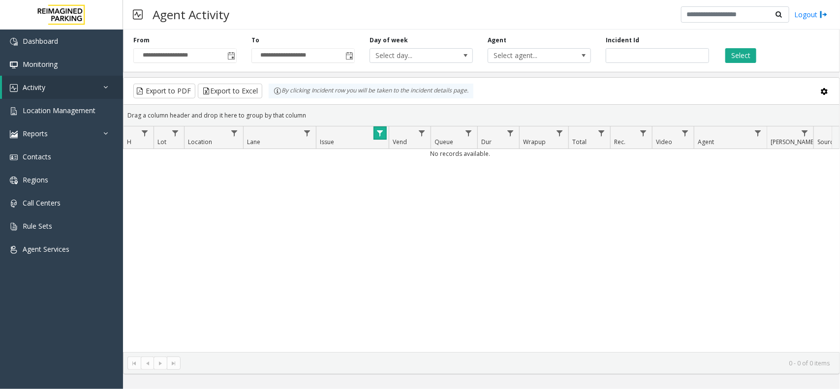
click at [382, 137] on span "Data table" at bounding box center [380, 133] width 8 height 8
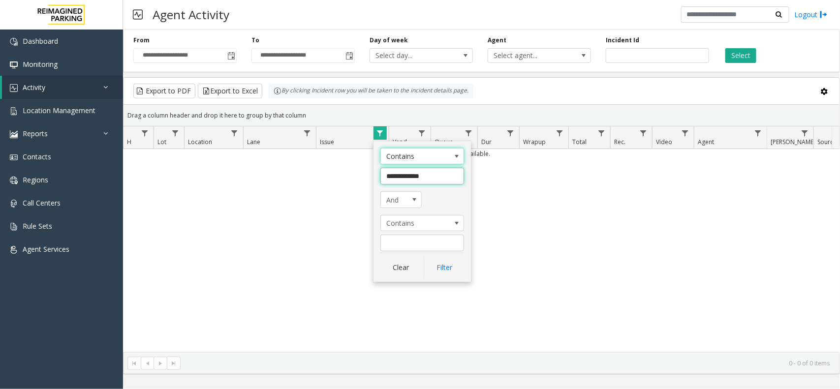
click at [435, 178] on input "**********" at bounding box center [422, 176] width 84 height 17
type input "****"
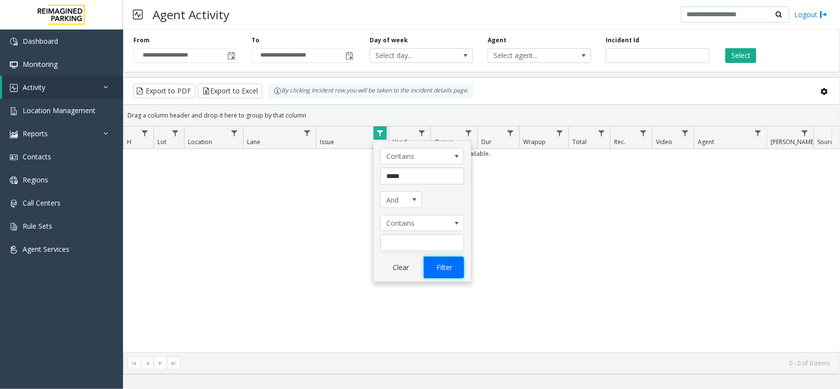
click at [448, 258] on button "Filter" at bounding box center [444, 268] width 40 height 22
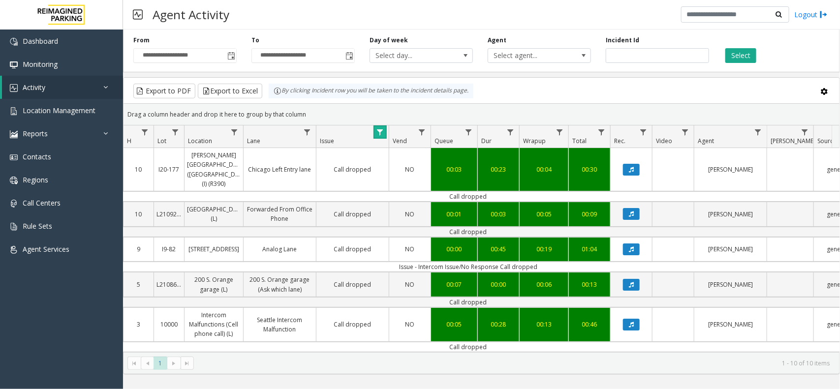
click at [379, 133] on span "Data table" at bounding box center [380, 132] width 8 height 8
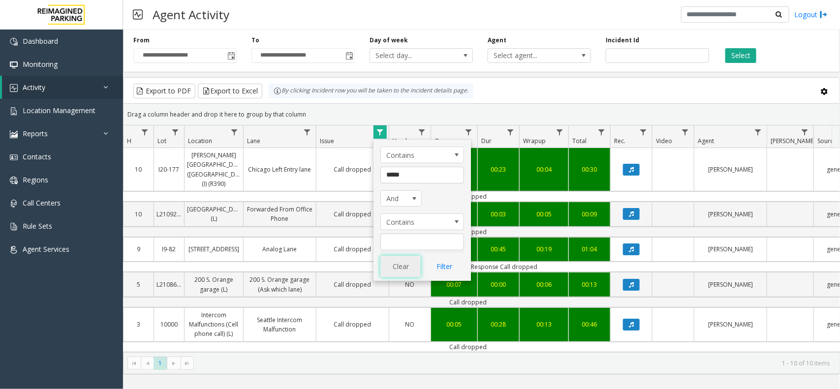
click at [401, 264] on button "Clear" at bounding box center [400, 267] width 40 height 22
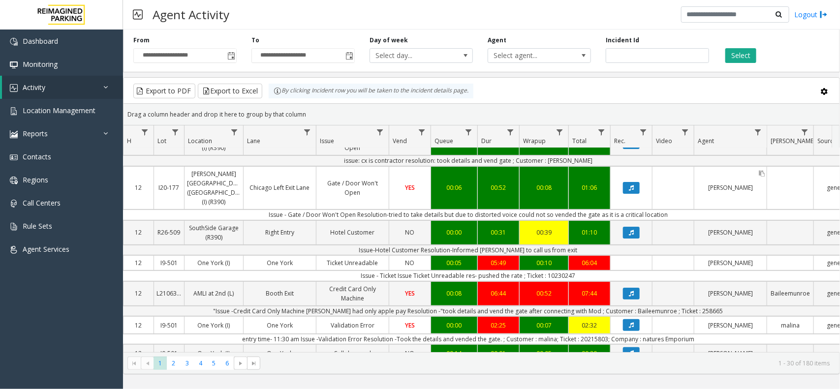
scroll to position [0, 115]
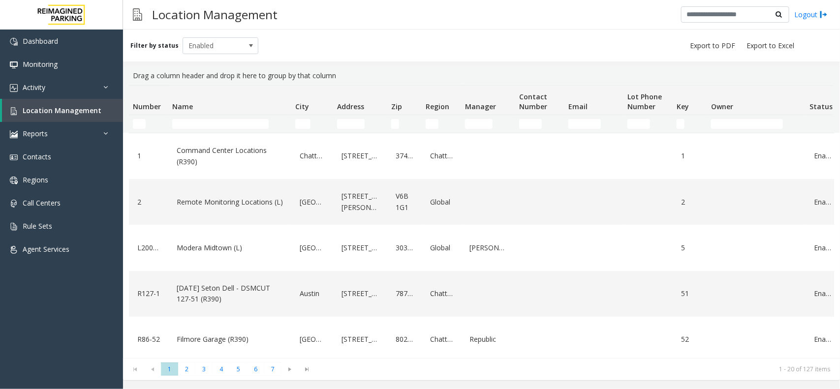
click at [244, 117] on td "Name Filter" at bounding box center [229, 124] width 123 height 18
click at [237, 121] on input "Name Filter" at bounding box center [220, 124] width 96 height 10
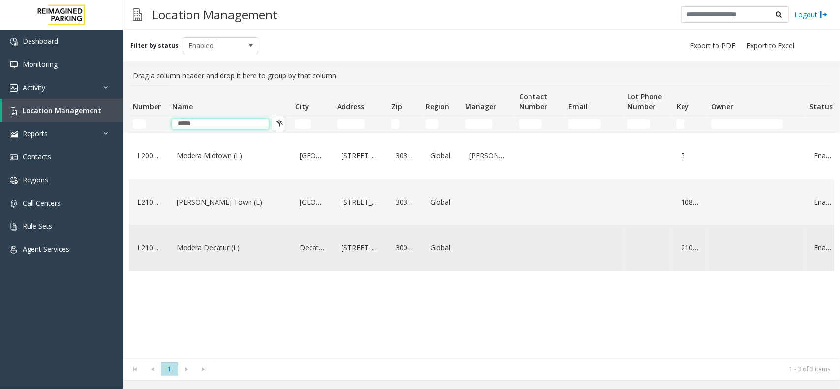
type input "*****"
click at [289, 271] on td "Modera Decatur (L)" at bounding box center [229, 248] width 123 height 46
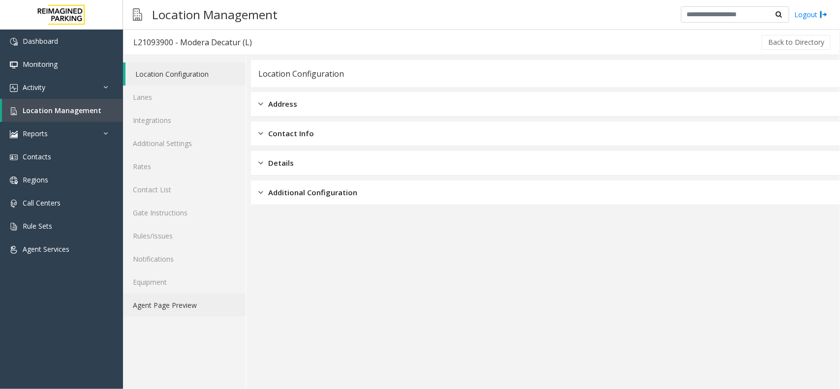
click at [212, 307] on link "Agent Page Preview" at bounding box center [184, 305] width 123 height 23
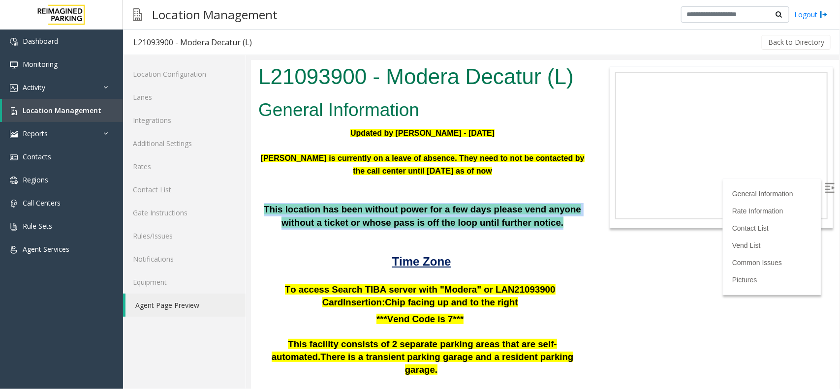
click at [545, 230] on div "Updated by [PERSON_NAME] - [DATE] [PERSON_NAME] is currently on a leave of abse…" at bounding box center [422, 204] width 328 height 156
click at [536, 231] on p at bounding box center [422, 235] width 328 height 13
drag, startPoint x: 535, startPoint y: 231, endPoint x: 357, endPoint y: 193, distance: 181.6
click at [357, 193] on div "Updated by [PERSON_NAME] - [DATE] [PERSON_NAME] is currently on a leave of abse…" at bounding box center [422, 204] width 328 height 156
click at [328, 196] on p at bounding box center [422, 195] width 328 height 13
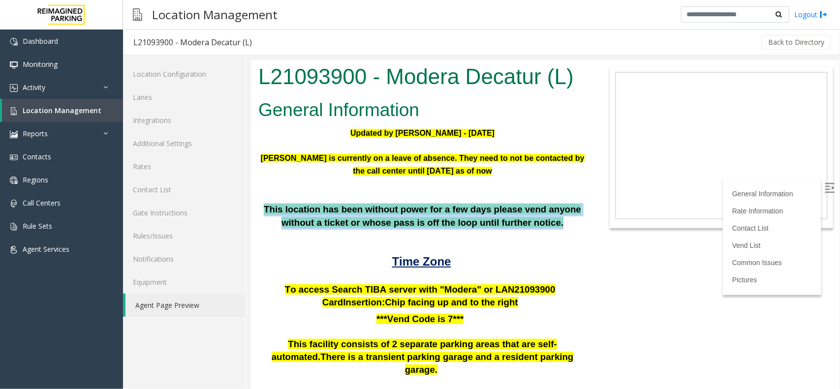
drag, startPoint x: 259, startPoint y: 205, endPoint x: 493, endPoint y: 239, distance: 236.7
click at [493, 239] on div "Updated by Jeetendra - 8th Oct 2025 Aldo Gaither is currently on a leave of abs…" at bounding box center [422, 204] width 328 height 156
click at [488, 238] on p at bounding box center [422, 235] width 328 height 13
drag, startPoint x: 538, startPoint y: 235, endPoint x: 316, endPoint y: 188, distance: 227.3
click at [316, 188] on div "Updated by Jeetendra - 8th Oct 2025 Aldo Gaither is currently on a leave of abs…" at bounding box center [422, 204] width 328 height 156
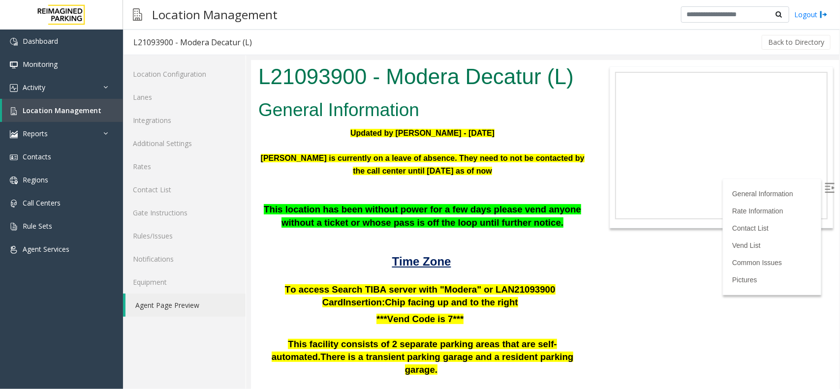
click at [320, 175] on p "Aldo Gaither is currently on a leave of absence. They need to not be contacted …" at bounding box center [422, 165] width 328 height 26
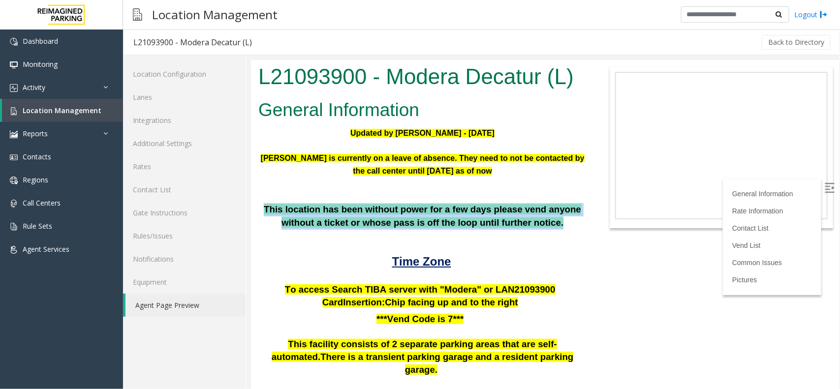
drag, startPoint x: 260, startPoint y: 203, endPoint x: 503, endPoint y: 240, distance: 245.3
click at [503, 240] on div "Updated by Jeetendra - 8th Oct 2025 Aldo Gaither is currently on a leave of abs…" at bounding box center [422, 204] width 328 height 156
click at [503, 240] on p at bounding box center [422, 235] width 328 height 13
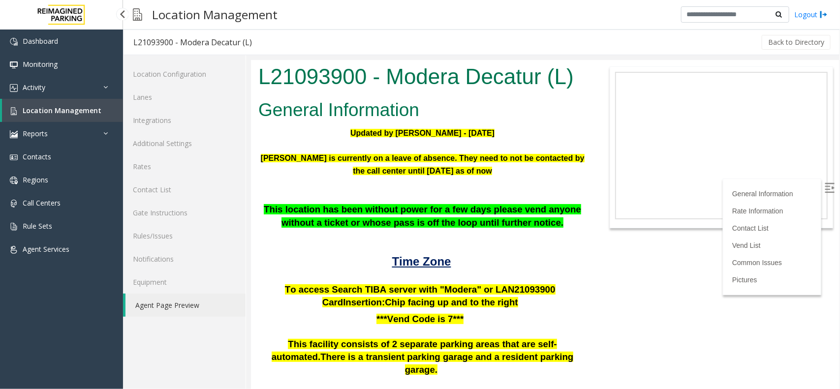
click at [75, 110] on span "Location Management" at bounding box center [62, 110] width 79 height 9
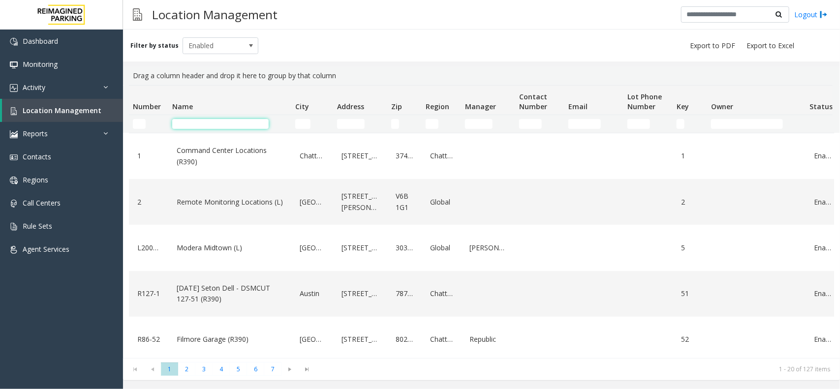
click at [227, 122] on input "Name Filter" at bounding box center [220, 124] width 96 height 10
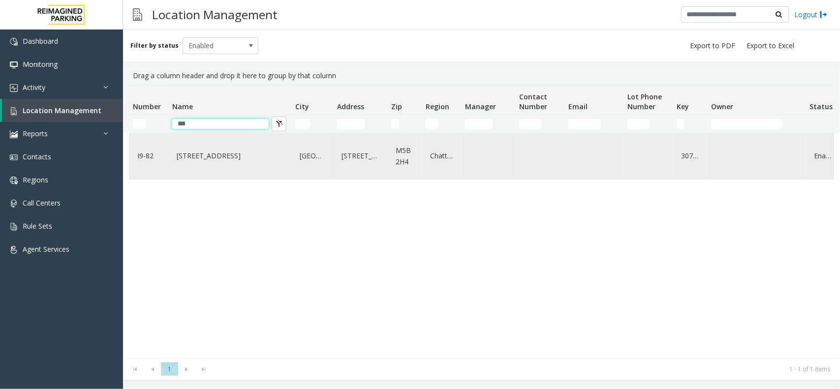
type input "***"
click at [271, 163] on link "[STREET_ADDRESS]" at bounding box center [229, 156] width 111 height 16
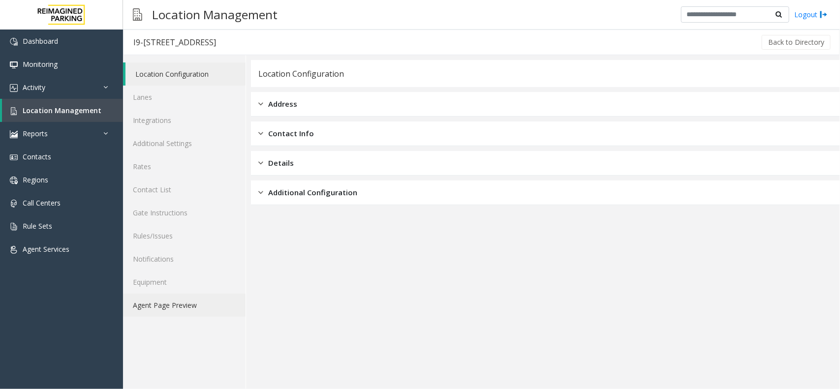
click at [157, 312] on link "Agent Page Preview" at bounding box center [184, 305] width 123 height 23
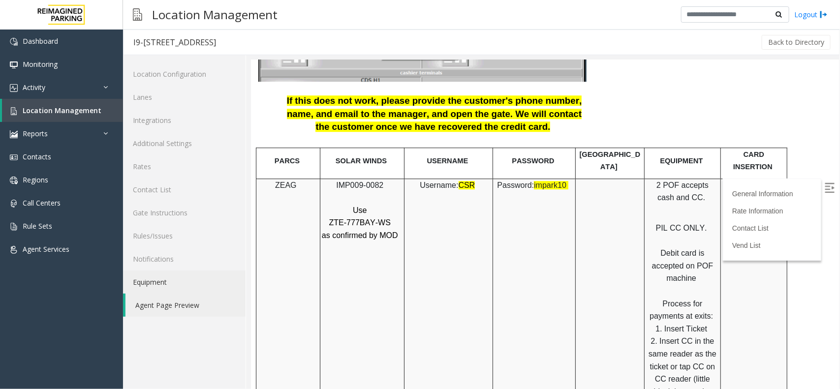
scroll to position [1230, 0]
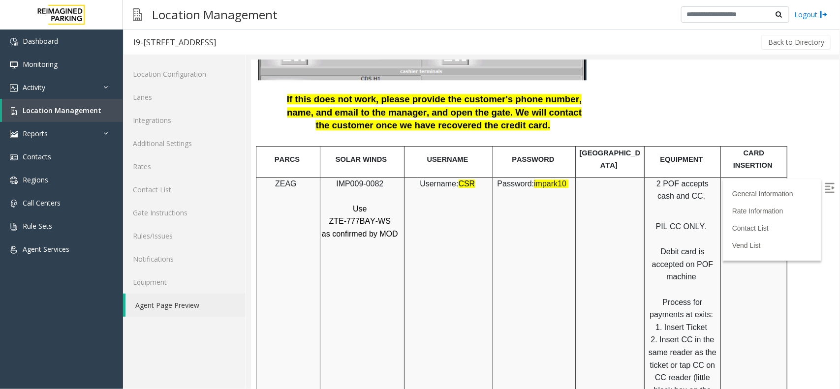
click at [359, 179] on span "IMP009-0082" at bounding box center [359, 183] width 47 height 8
copy p "IMP009-0082"
